Goal: Browse casually: Explore the website without a specific task or goal

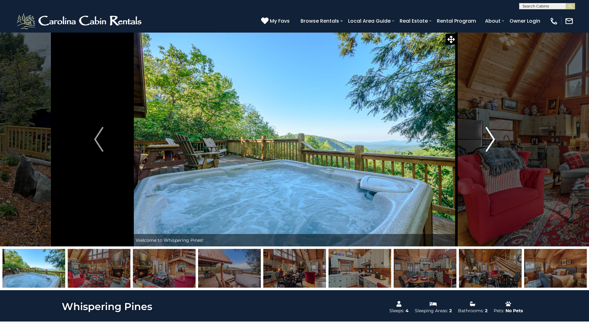
click at [490, 137] on img "Next" at bounding box center [489, 139] width 9 height 25
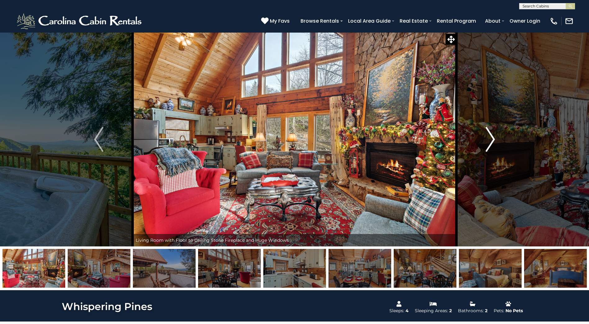
click at [490, 137] on img "Next" at bounding box center [489, 139] width 9 height 25
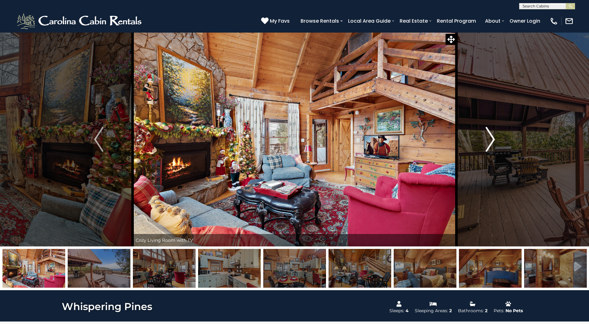
click at [486, 141] on img "Next" at bounding box center [489, 139] width 9 height 25
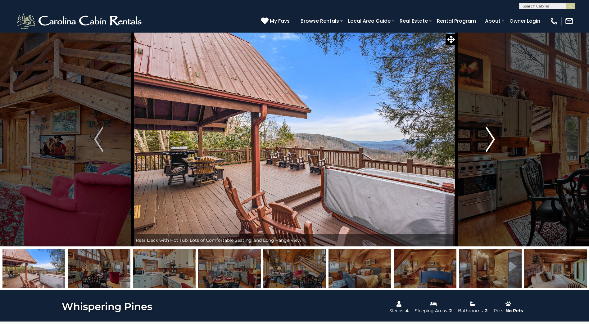
click at [486, 141] on img "Next" at bounding box center [489, 139] width 9 height 25
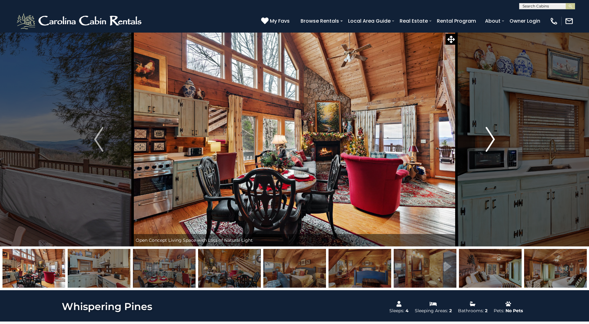
click at [486, 141] on img "Next" at bounding box center [489, 139] width 9 height 25
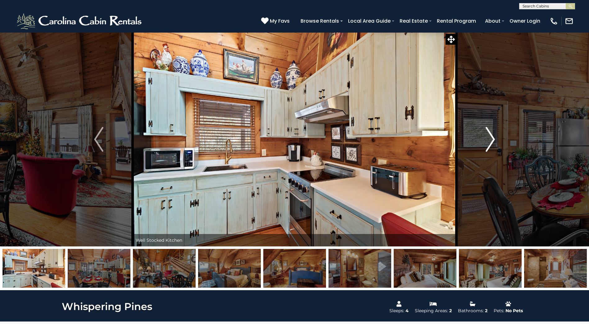
click at [486, 141] on img "Next" at bounding box center [489, 139] width 9 height 25
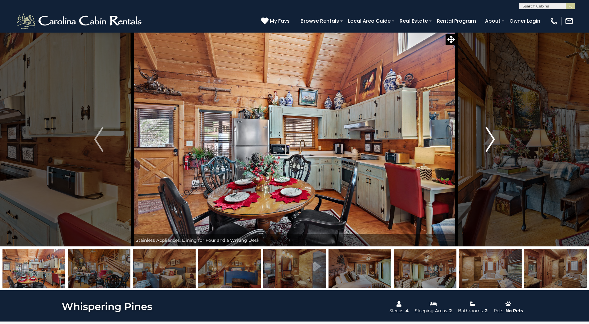
click at [490, 138] on img "Next" at bounding box center [489, 139] width 9 height 25
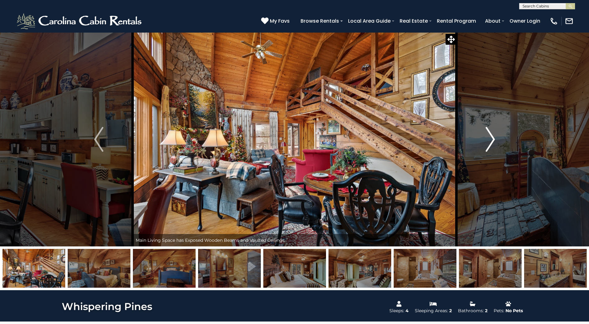
click at [490, 138] on img "Next" at bounding box center [489, 139] width 9 height 25
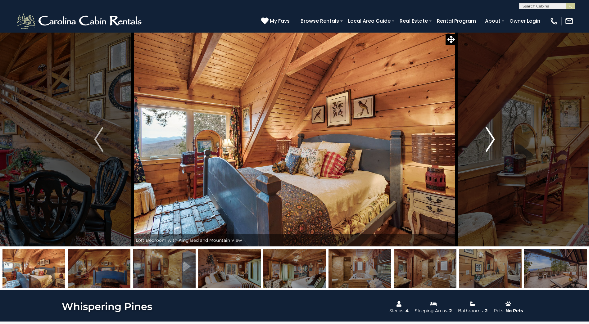
click at [490, 138] on img "Next" at bounding box center [489, 139] width 9 height 25
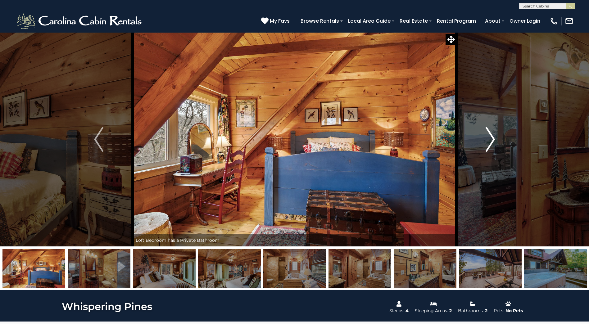
click at [490, 138] on img "Next" at bounding box center [489, 139] width 9 height 25
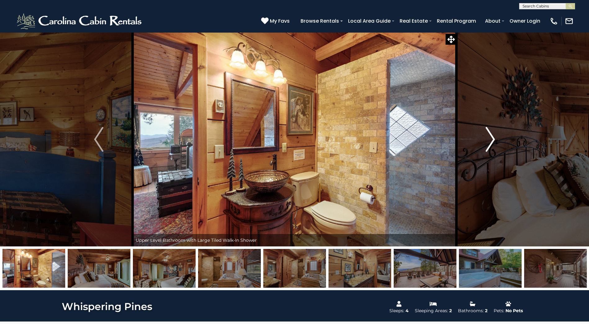
click at [490, 138] on img "Next" at bounding box center [489, 139] width 9 height 25
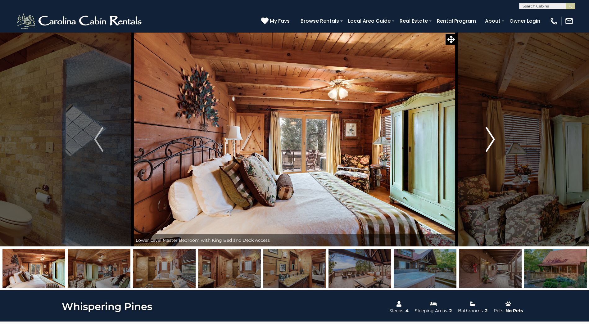
click at [492, 148] on img "Next" at bounding box center [489, 139] width 9 height 25
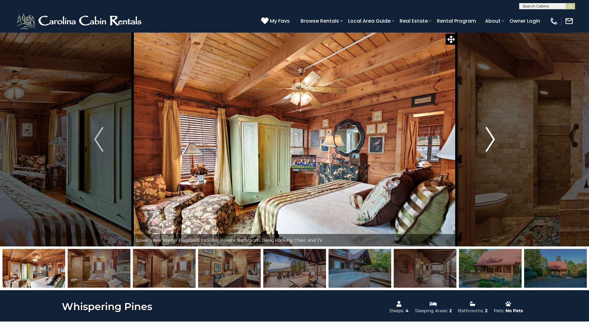
click at [492, 137] on img "Next" at bounding box center [489, 139] width 9 height 25
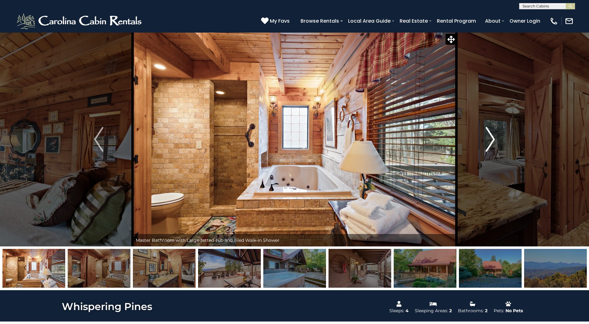
click at [492, 137] on img "Next" at bounding box center [489, 139] width 9 height 25
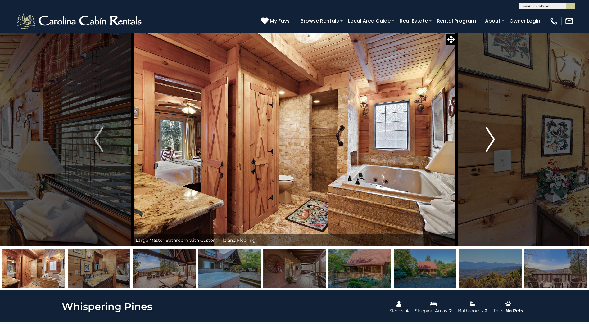
click at [492, 137] on img "Next" at bounding box center [489, 139] width 9 height 25
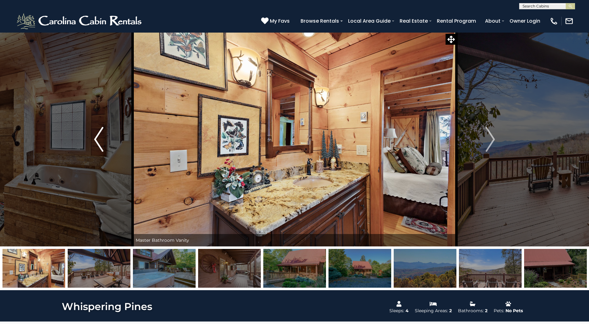
click at [105, 139] on button "Previous" at bounding box center [99, 139] width 68 height 214
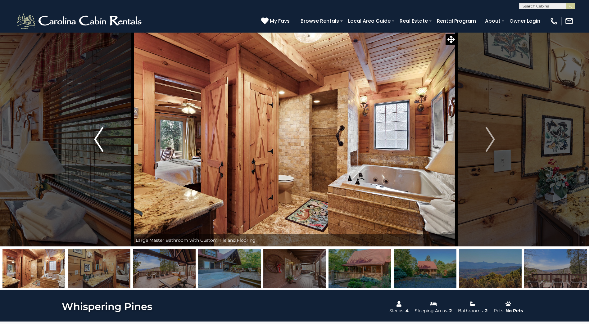
click at [105, 139] on button "Previous" at bounding box center [99, 139] width 68 height 214
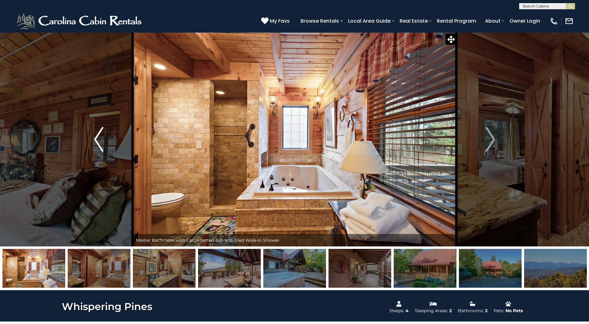
click at [105, 139] on button "Previous" at bounding box center [99, 139] width 68 height 214
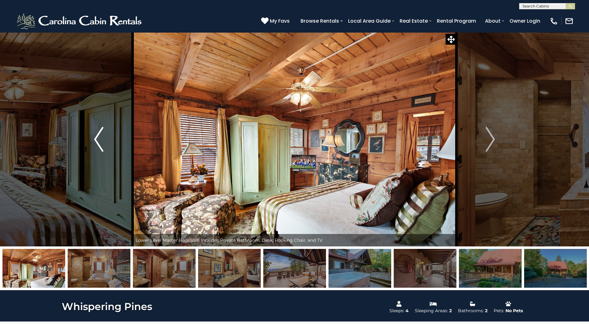
click at [105, 139] on button "Previous" at bounding box center [99, 139] width 68 height 214
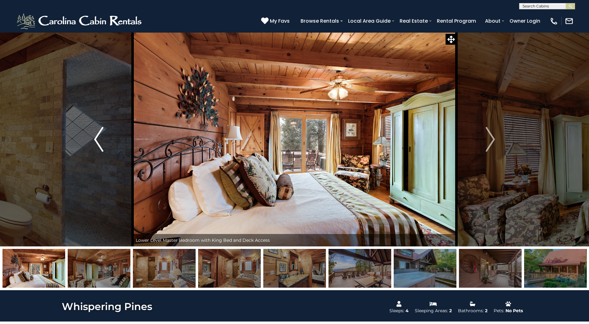
click at [105, 139] on button "Previous" at bounding box center [99, 139] width 68 height 214
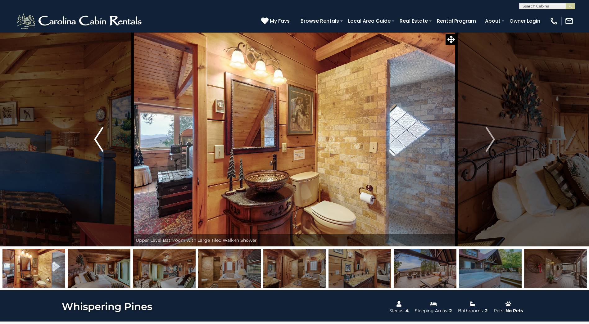
click at [105, 139] on button "Previous" at bounding box center [99, 139] width 68 height 214
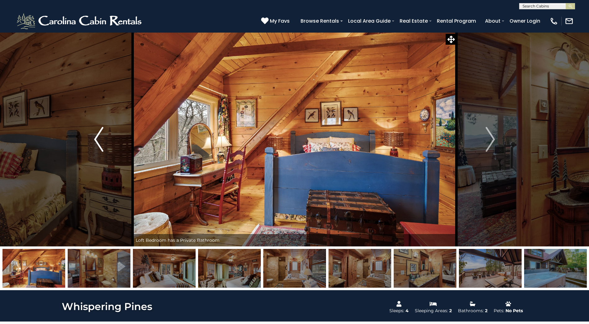
click at [105, 139] on button "Previous" at bounding box center [99, 139] width 68 height 214
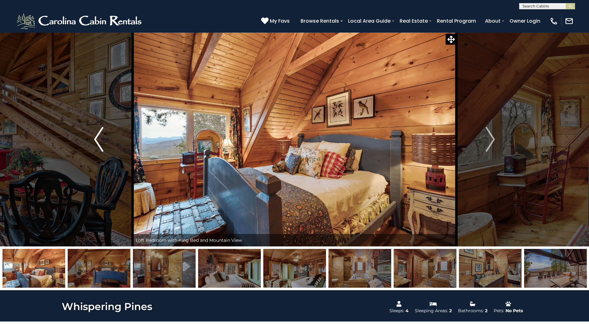
click at [105, 139] on button "Previous" at bounding box center [99, 139] width 68 height 214
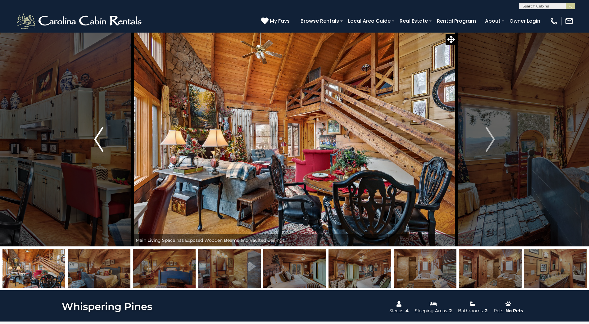
click at [105, 139] on button "Previous" at bounding box center [99, 139] width 68 height 214
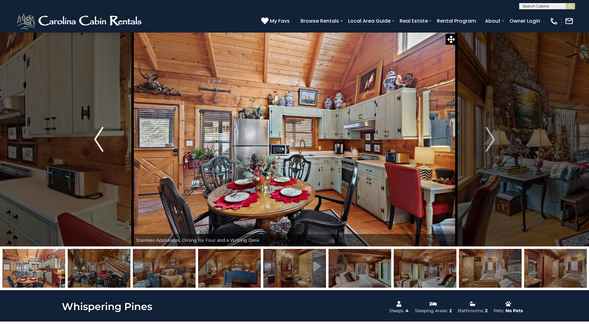
click at [105, 139] on button "Previous" at bounding box center [99, 139] width 68 height 214
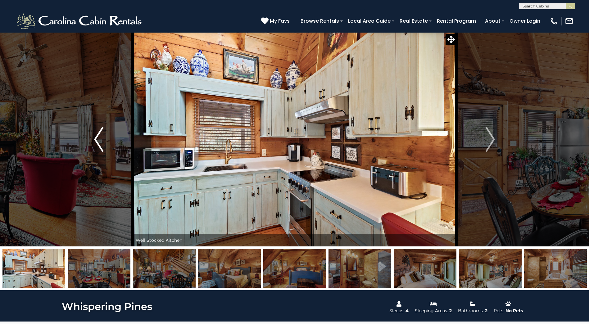
click at [105, 139] on button "Previous" at bounding box center [99, 139] width 68 height 214
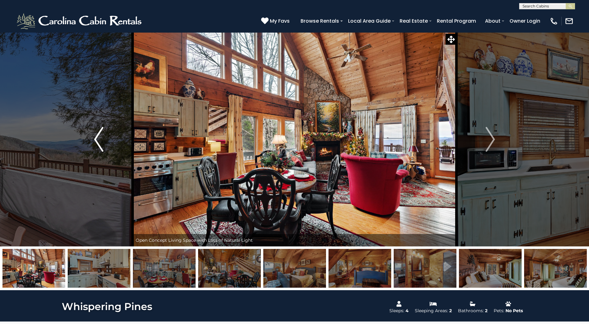
click at [105, 139] on button "Previous" at bounding box center [99, 139] width 68 height 214
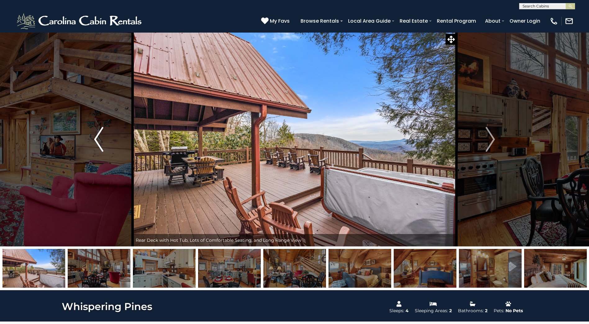
click at [105, 139] on button "Previous" at bounding box center [99, 139] width 68 height 214
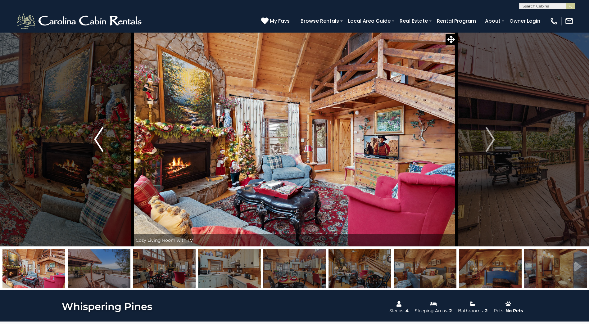
click at [101, 139] on img "Previous" at bounding box center [98, 139] width 9 height 25
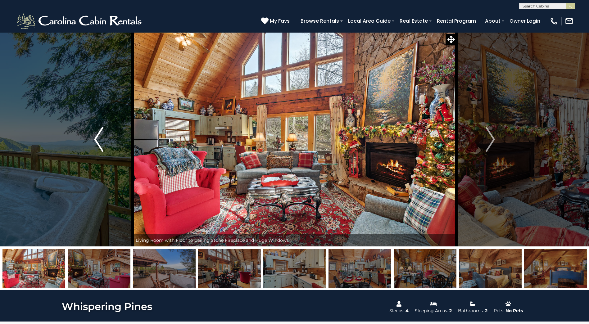
click at [101, 139] on img "Previous" at bounding box center [98, 139] width 9 height 25
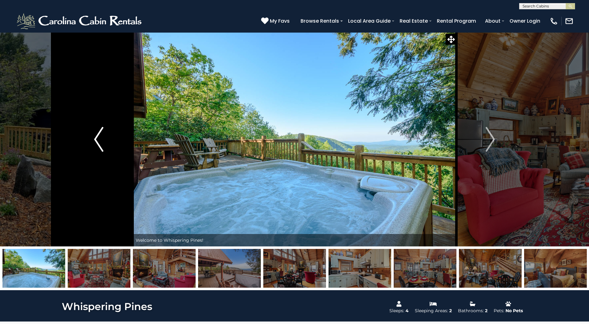
click at [101, 139] on img "Previous" at bounding box center [98, 139] width 9 height 25
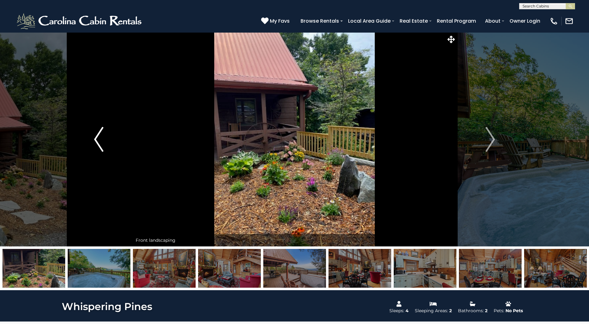
click at [97, 139] on img "Previous" at bounding box center [98, 139] width 9 height 25
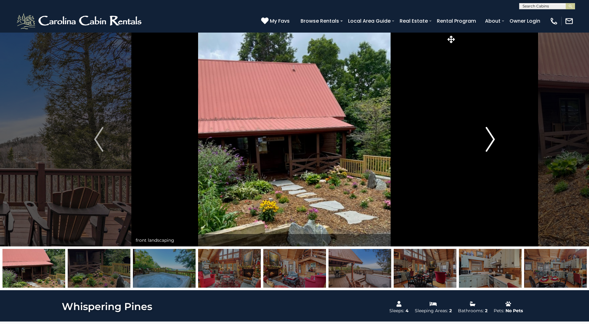
click at [487, 139] on img "Next" at bounding box center [489, 139] width 9 height 25
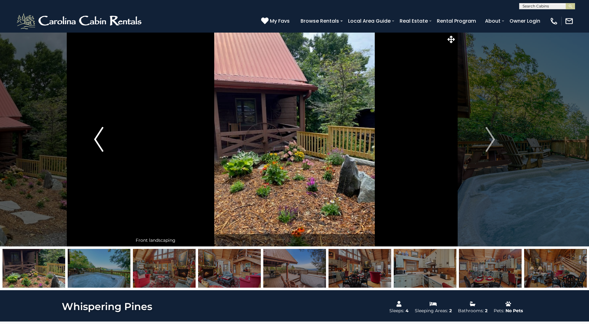
click at [99, 139] on img "Previous" at bounding box center [98, 139] width 9 height 25
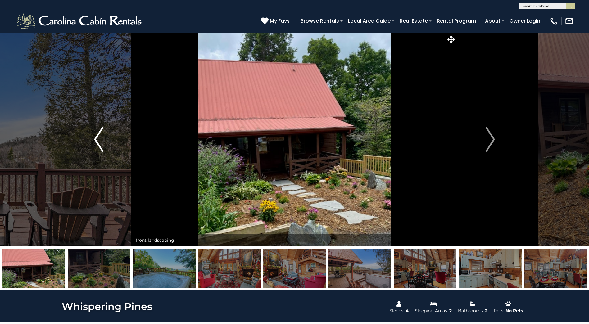
click at [99, 139] on img "Previous" at bounding box center [98, 139] width 9 height 25
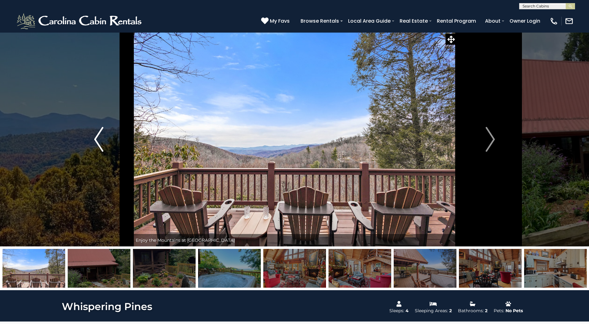
click at [99, 139] on img "Previous" at bounding box center [98, 139] width 9 height 25
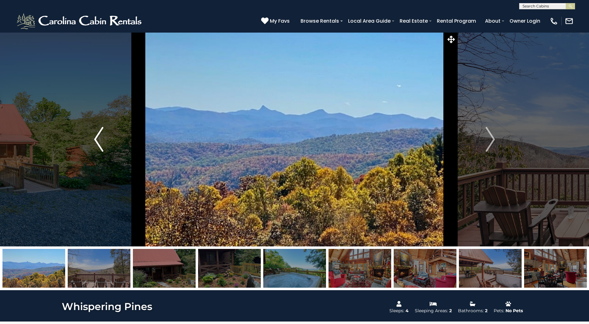
click at [99, 139] on img "Previous" at bounding box center [98, 139] width 9 height 25
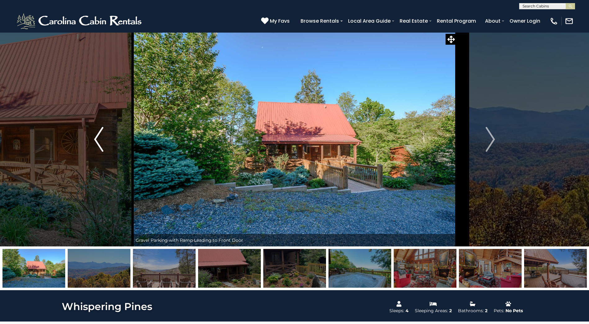
click at [96, 141] on img "Previous" at bounding box center [98, 139] width 9 height 25
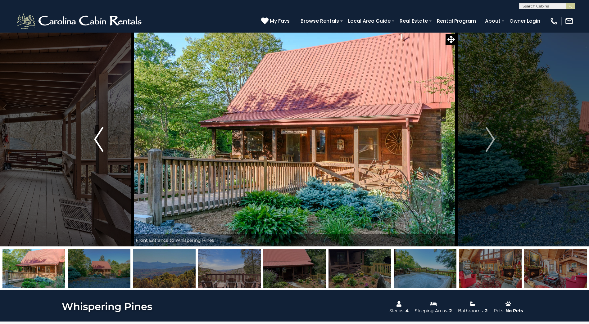
click at [96, 141] on img "Previous" at bounding box center [98, 139] width 9 height 25
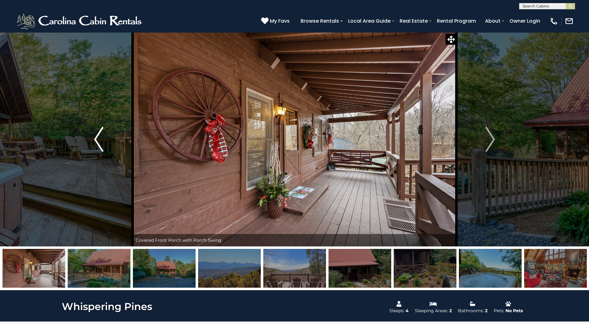
click at [96, 141] on img "Previous" at bounding box center [98, 139] width 9 height 25
